Goal: Task Accomplishment & Management: Complete application form

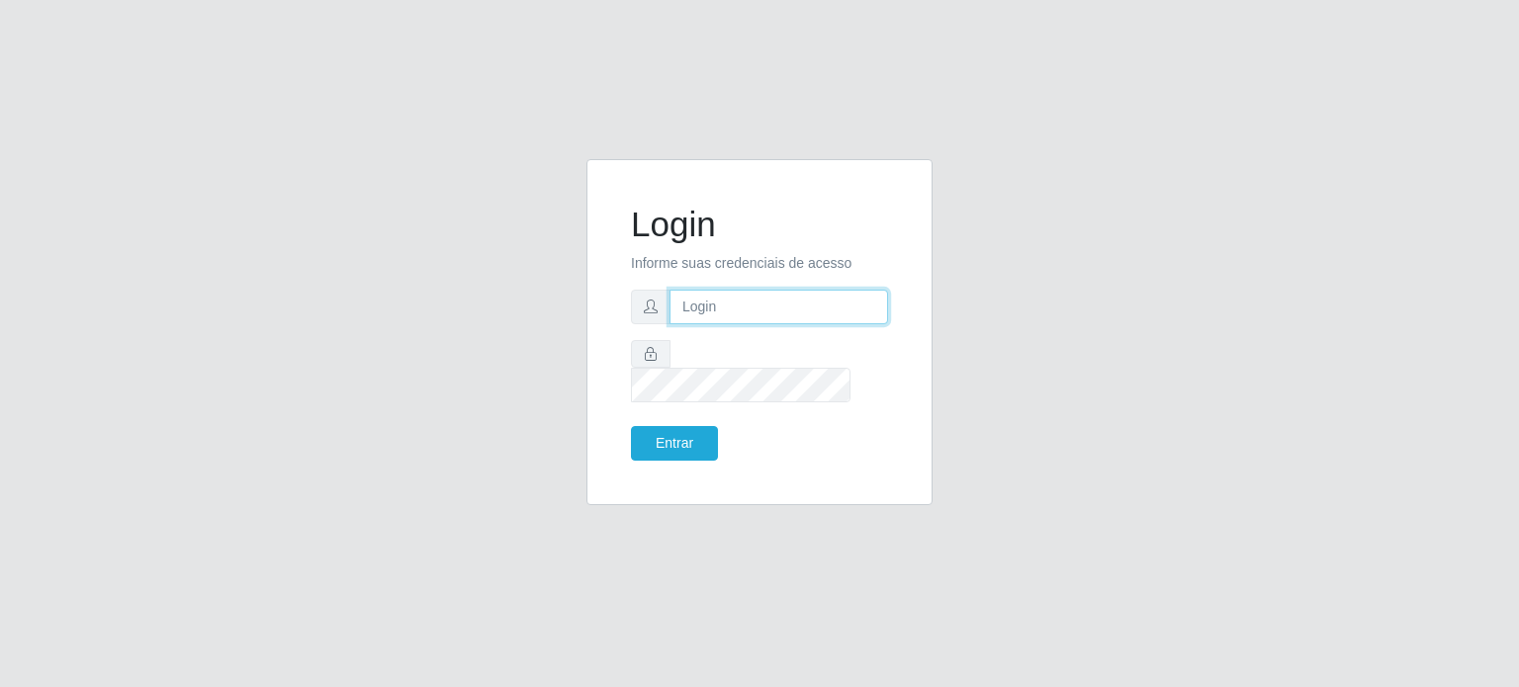
type input "[PERSON_NAME][EMAIL_ADDRESS][DOMAIN_NAME]"
click at [653, 361] on icon at bounding box center [651, 354] width 14 height 14
click at [665, 426] on button "Entrar" at bounding box center [674, 443] width 87 height 35
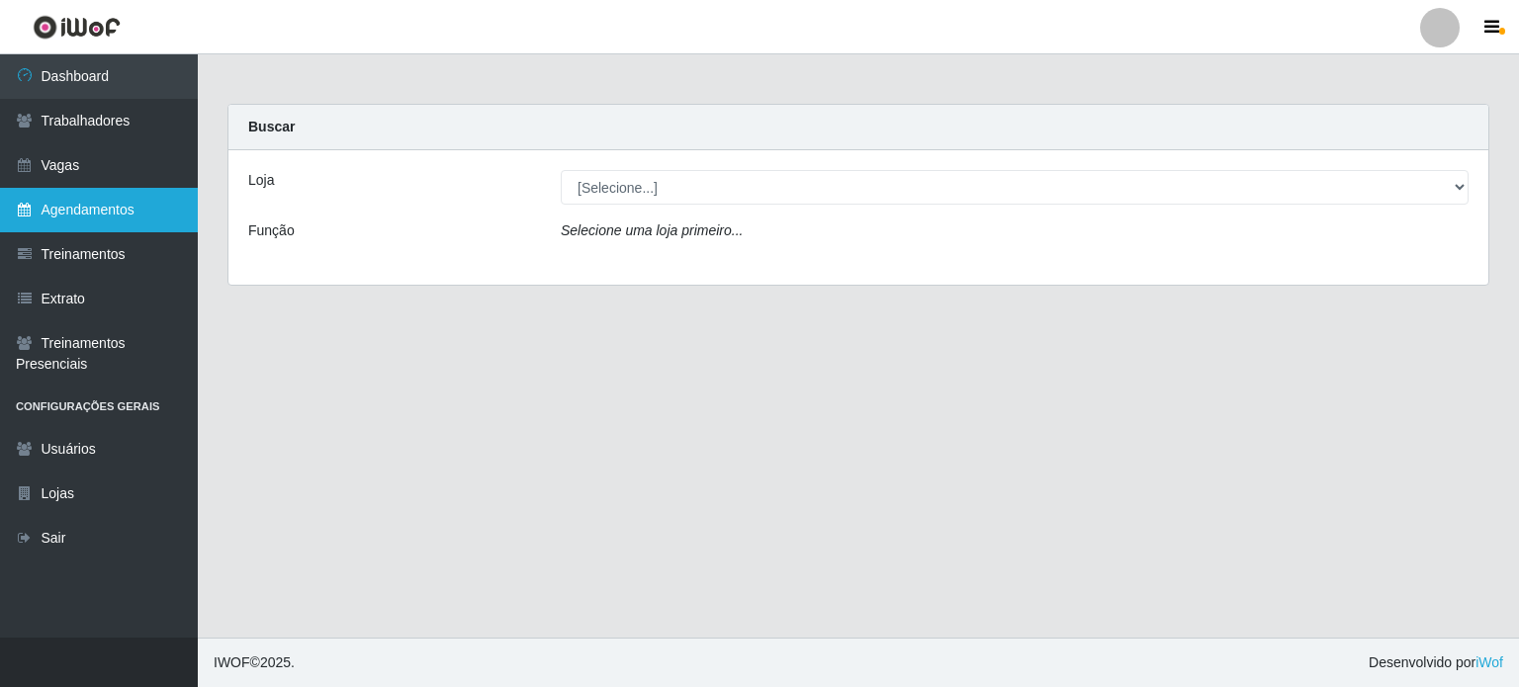
click at [109, 211] on link "Agendamentos" at bounding box center [99, 210] width 198 height 45
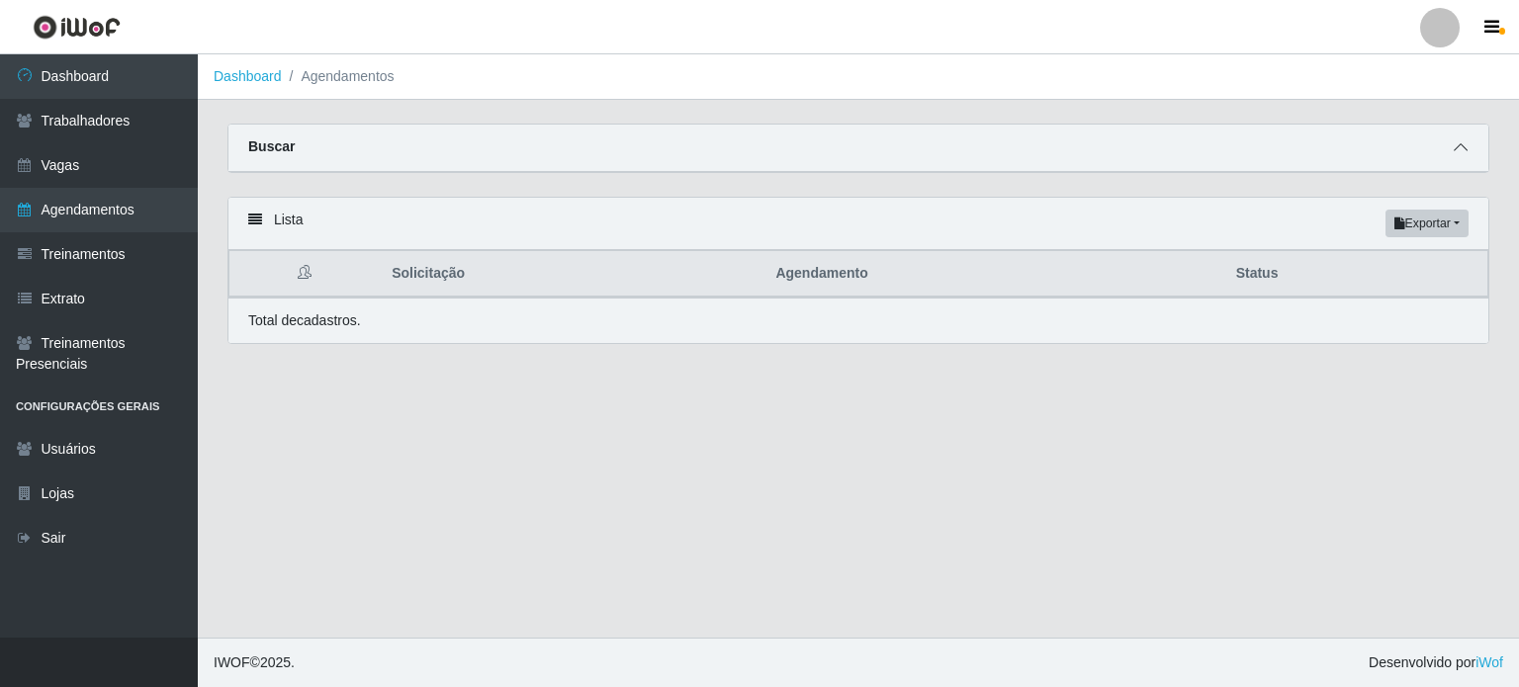
click at [1469, 141] on span at bounding box center [1461, 147] width 24 height 23
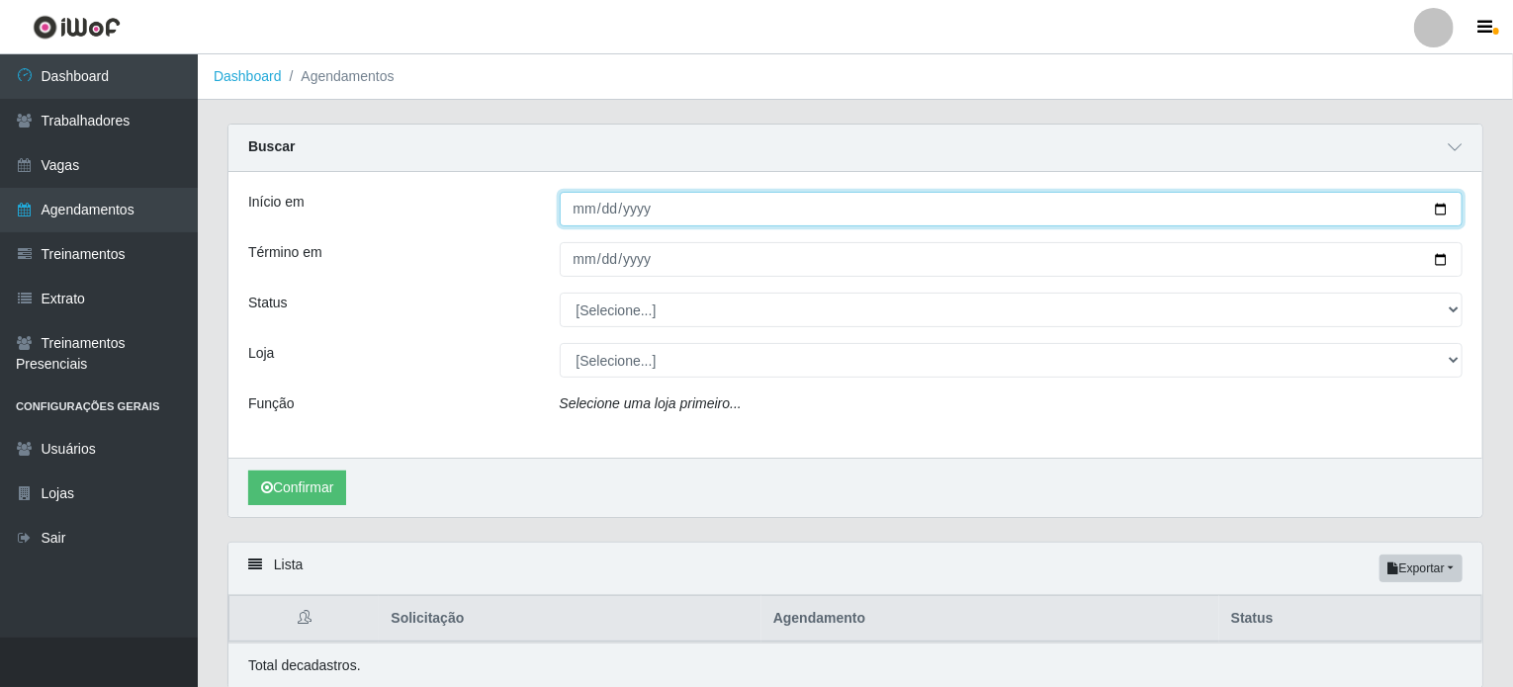
click at [1445, 209] on input "Início em" at bounding box center [1012, 209] width 904 height 35
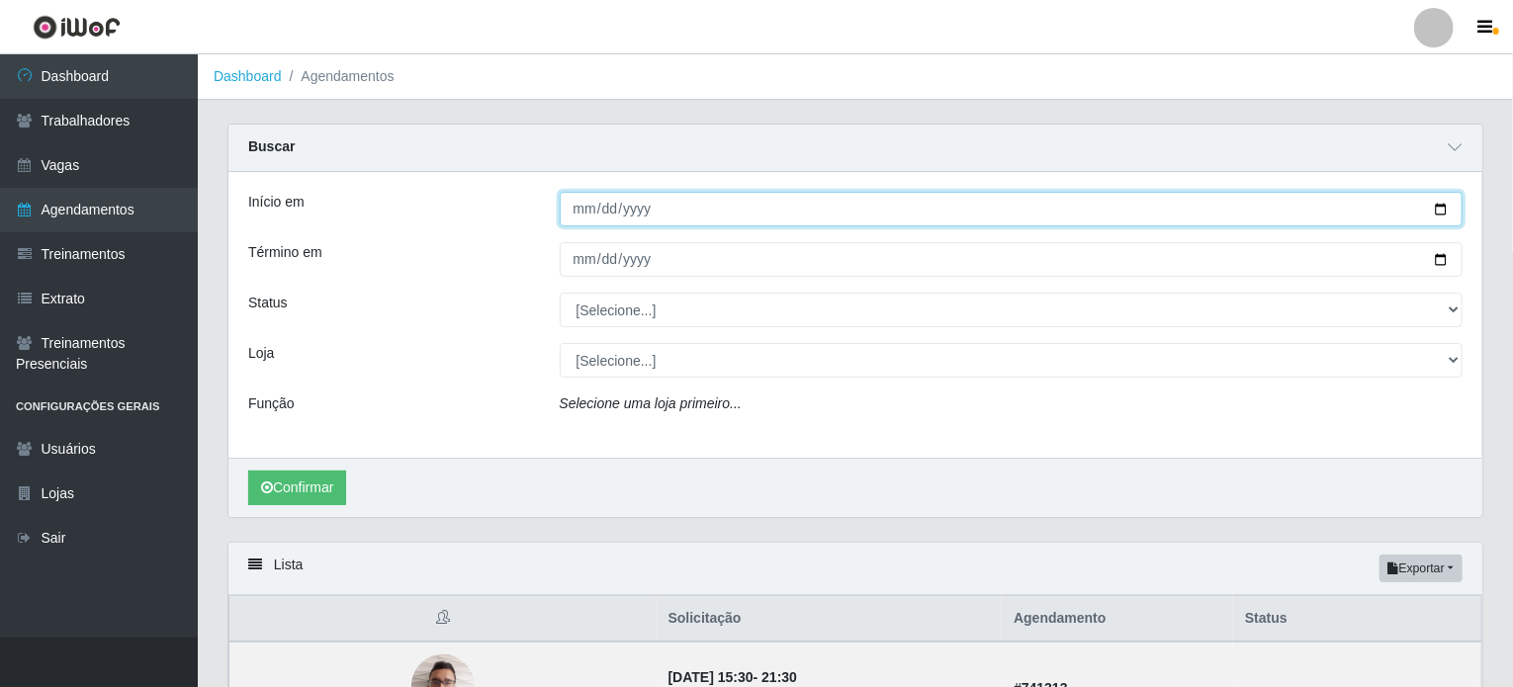
type input "[DATE]"
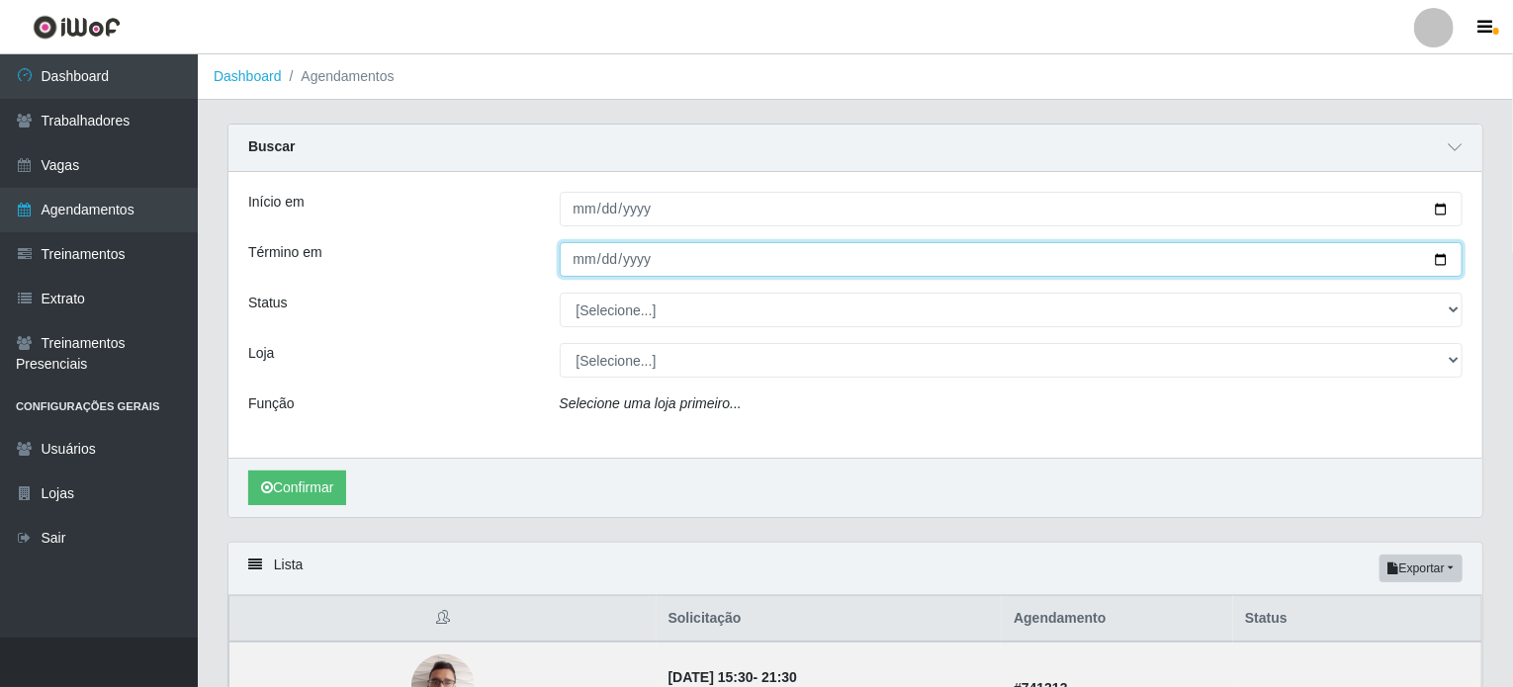
click at [783, 264] on input "Término em" at bounding box center [1012, 259] width 904 height 35
click at [1434, 257] on input "Término em" at bounding box center [1012, 259] width 904 height 35
type input "[DATE]"
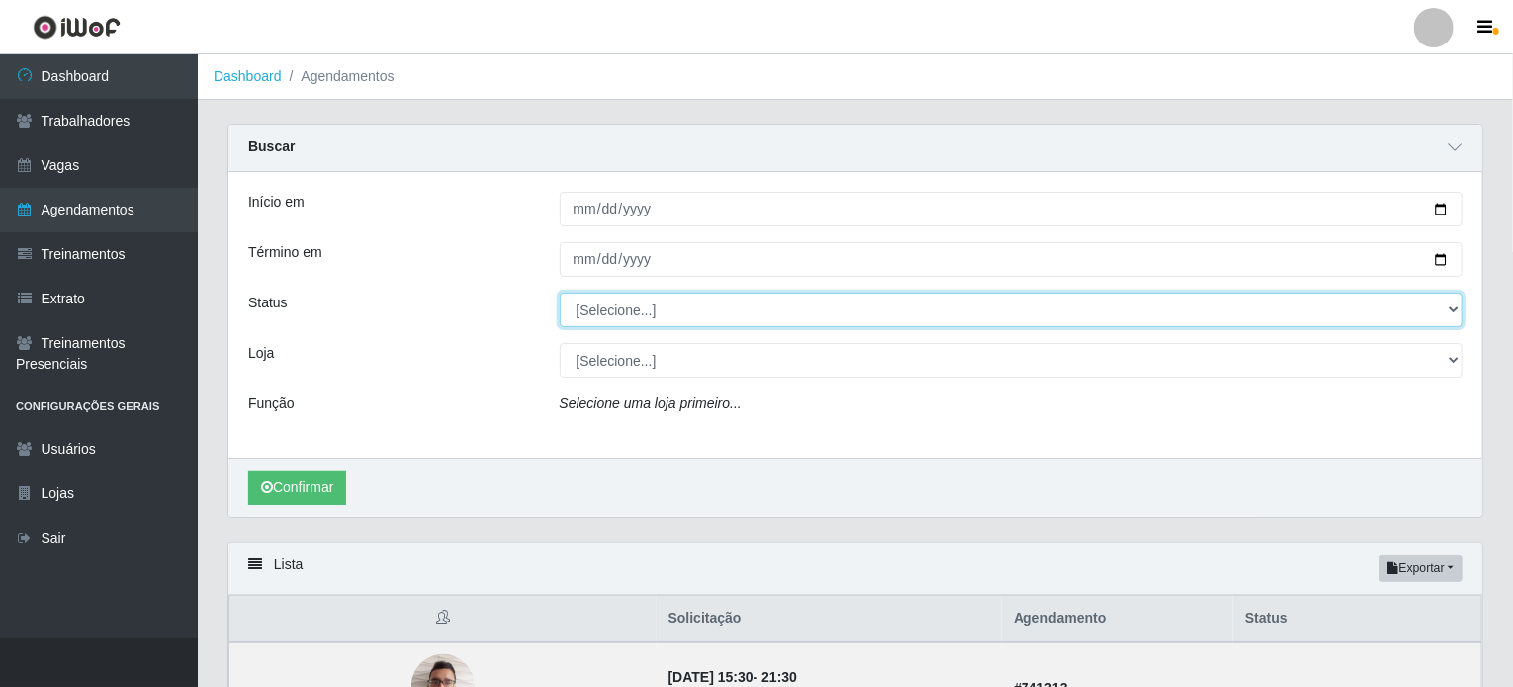
click at [626, 310] on select "[Selecione...] AGENDADO AGUARDANDO LIBERAR EM ANDAMENTO EM REVISÃO FINALIZADO C…" at bounding box center [1012, 310] width 904 height 35
select select "AGENDADO"
click at [560, 293] on select "[Selecione...] AGENDADO AGUARDANDO LIBERAR EM ANDAMENTO EM REVISÃO FINALIZADO C…" at bounding box center [1012, 310] width 904 height 35
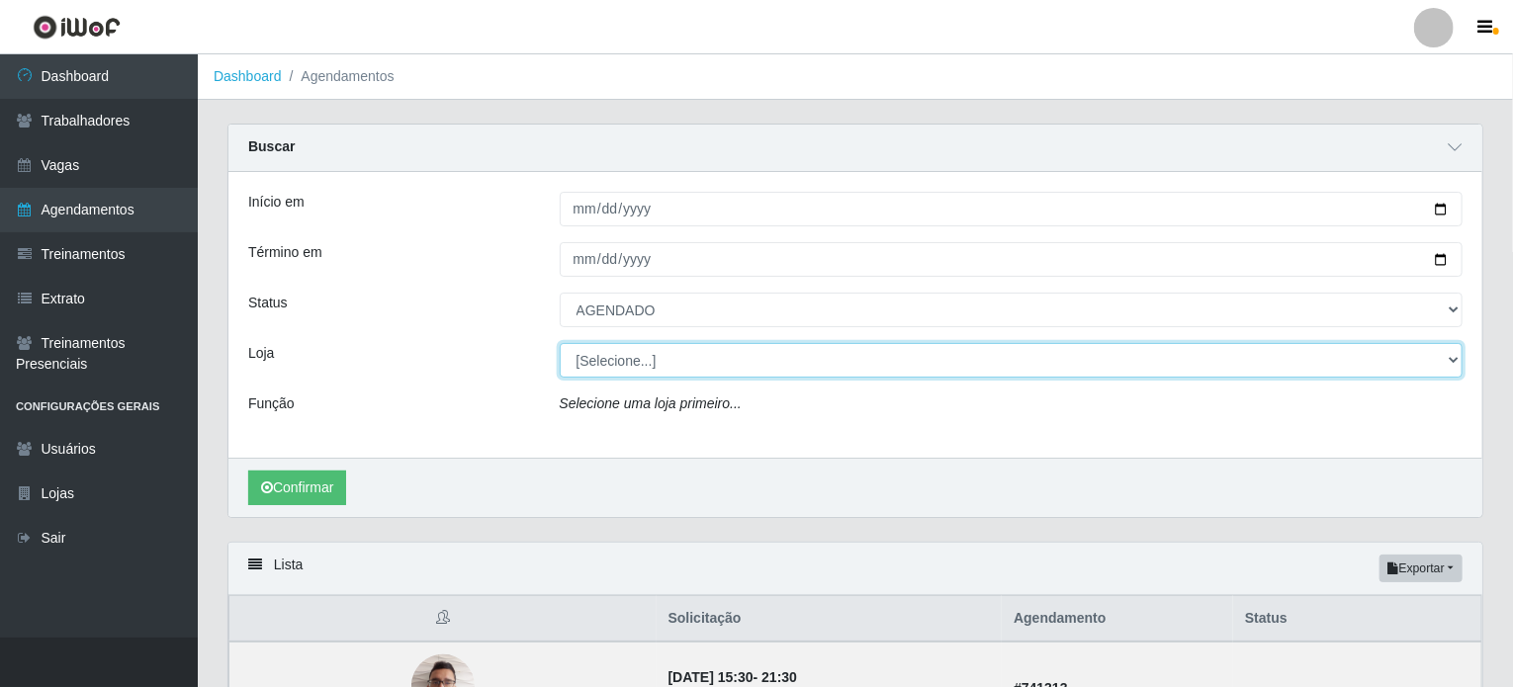
click at [643, 364] on select "[Selecione...] Iskisita Atakado - Alecrim Iskisita Atakado - Centro de Distribu…" at bounding box center [1012, 360] width 904 height 35
select select "430"
click at [560, 343] on select "[Selecione...] Iskisita Atakado - Alecrim Iskisita Atakado - Centro de Distribu…" at bounding box center [1012, 360] width 904 height 35
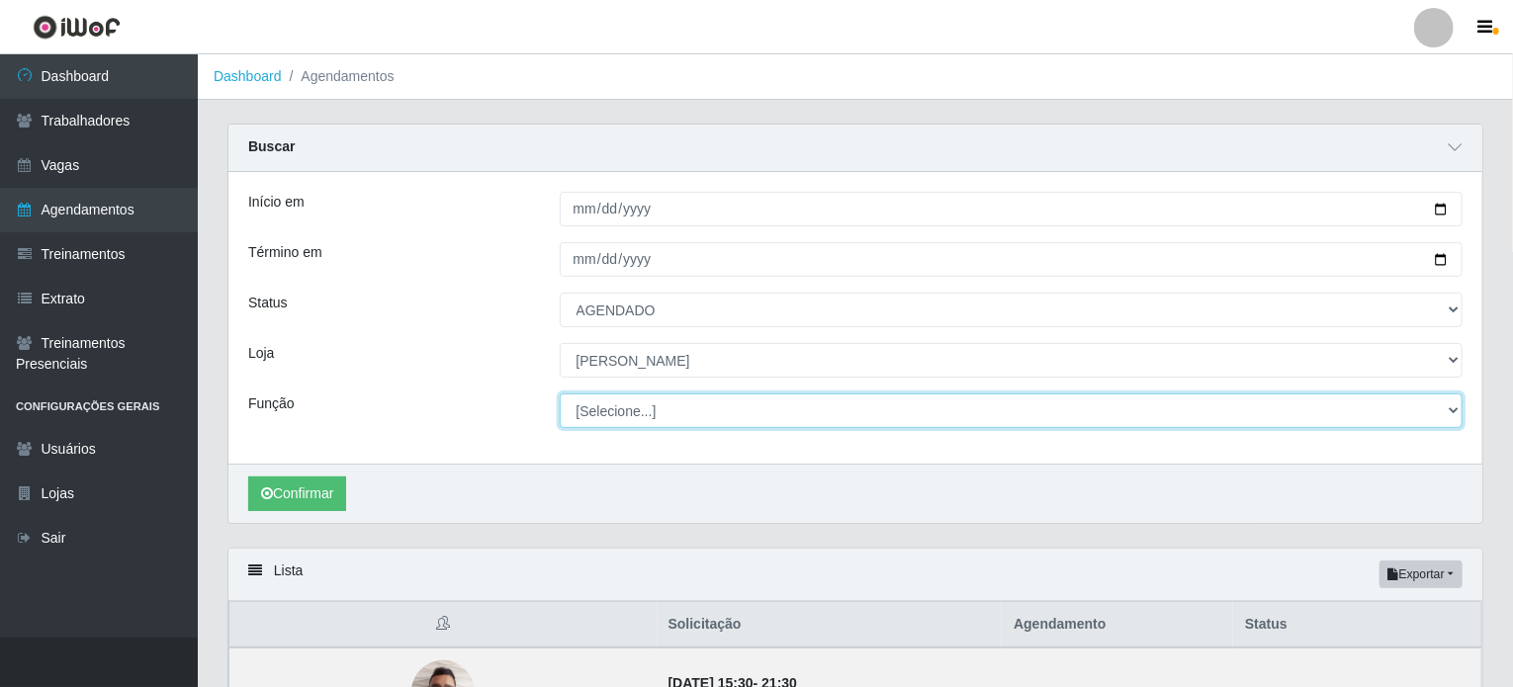
click at [665, 409] on select "[Selecione...] Auxiliar de Estacionamento Auxiliar de Estacionamento + Auxiliar…" at bounding box center [1012, 411] width 904 height 35
select select "70"
click at [560, 394] on select "[Selecione...] Auxiliar de Estacionamento Auxiliar de Estacionamento + Auxiliar…" at bounding box center [1012, 411] width 904 height 35
